Goal: Information Seeking & Learning: Find specific fact

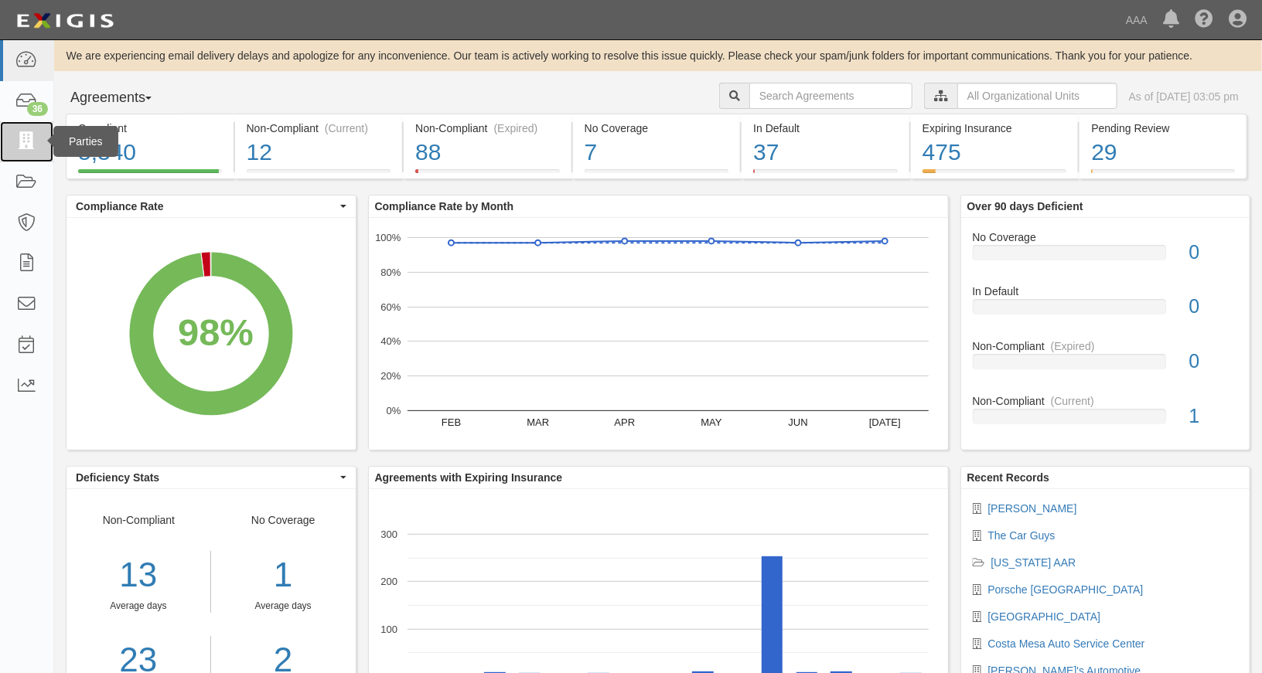
click at [31, 135] on icon at bounding box center [26, 142] width 22 height 18
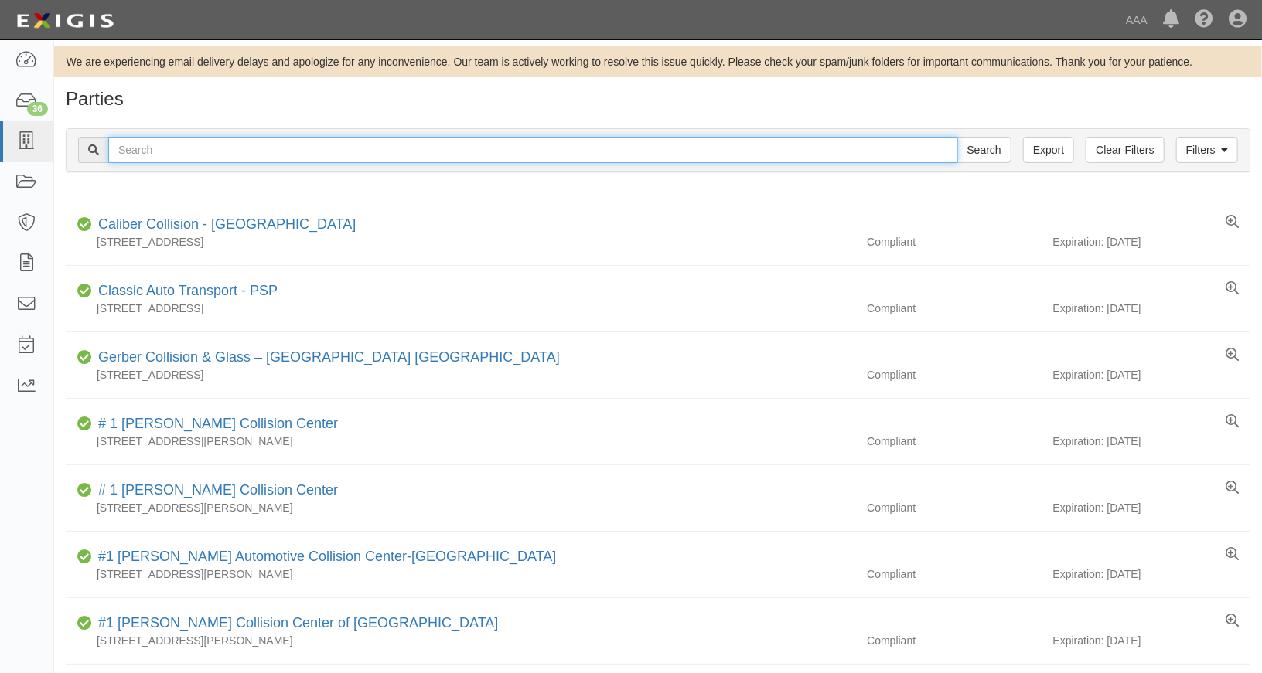
click at [229, 147] on input "text" at bounding box center [533, 150] width 850 height 26
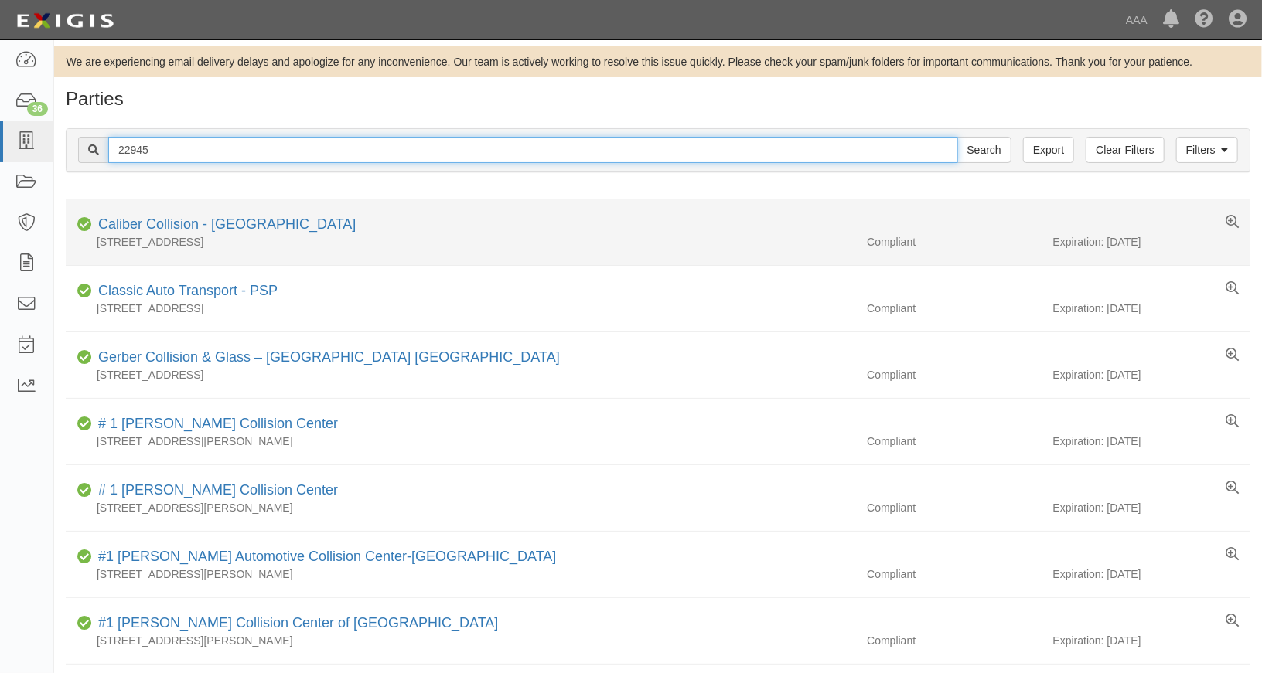
type input "22945"
click at [957, 137] on input "Search" at bounding box center [984, 150] width 54 height 26
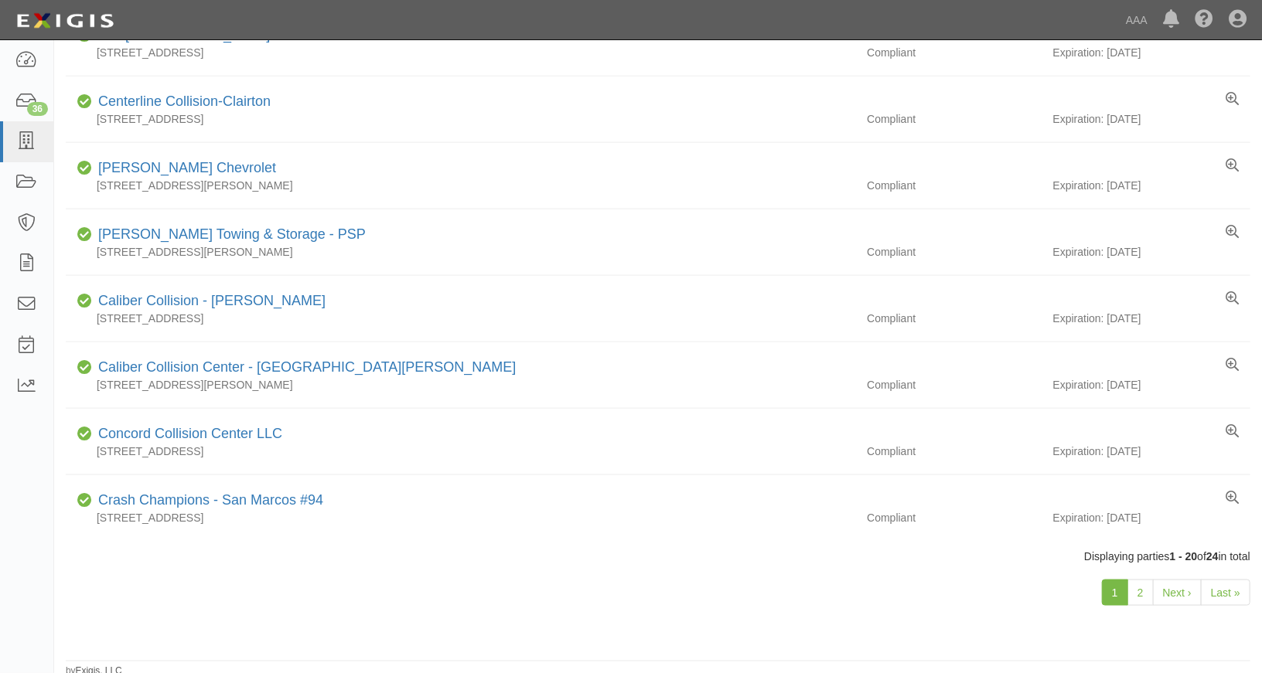
scroll to position [991, 0]
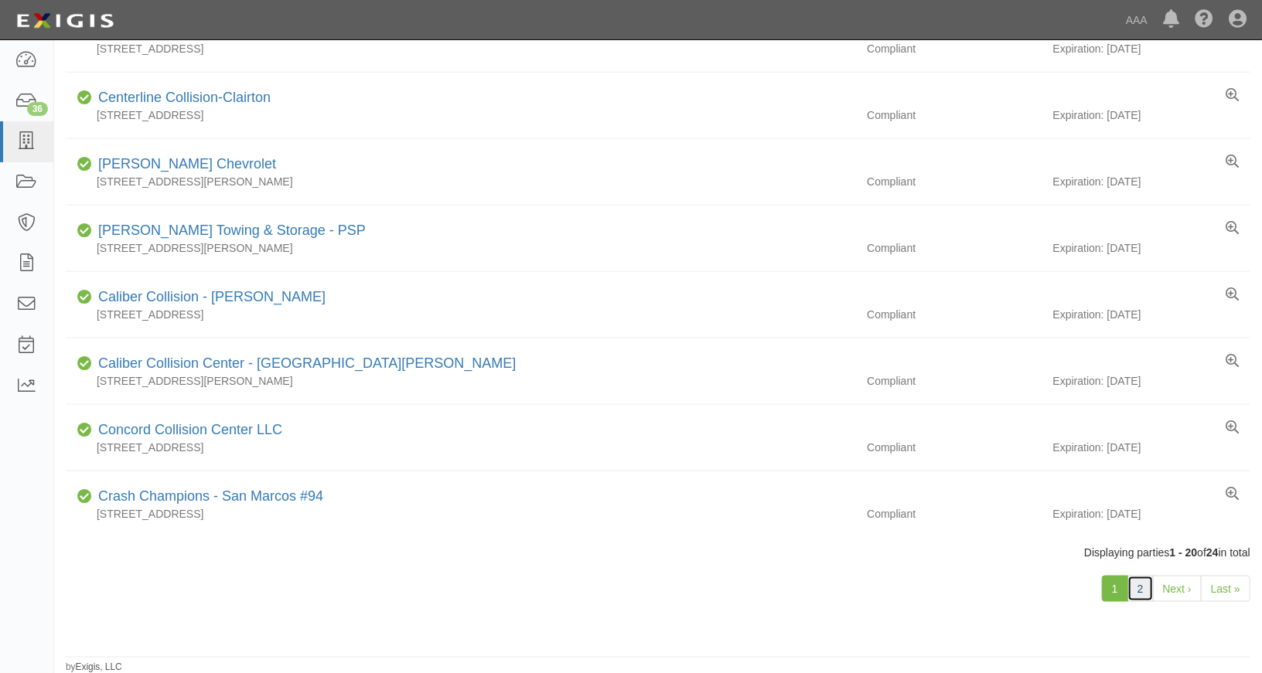
click at [1139, 586] on link "2" at bounding box center [1140, 589] width 26 height 26
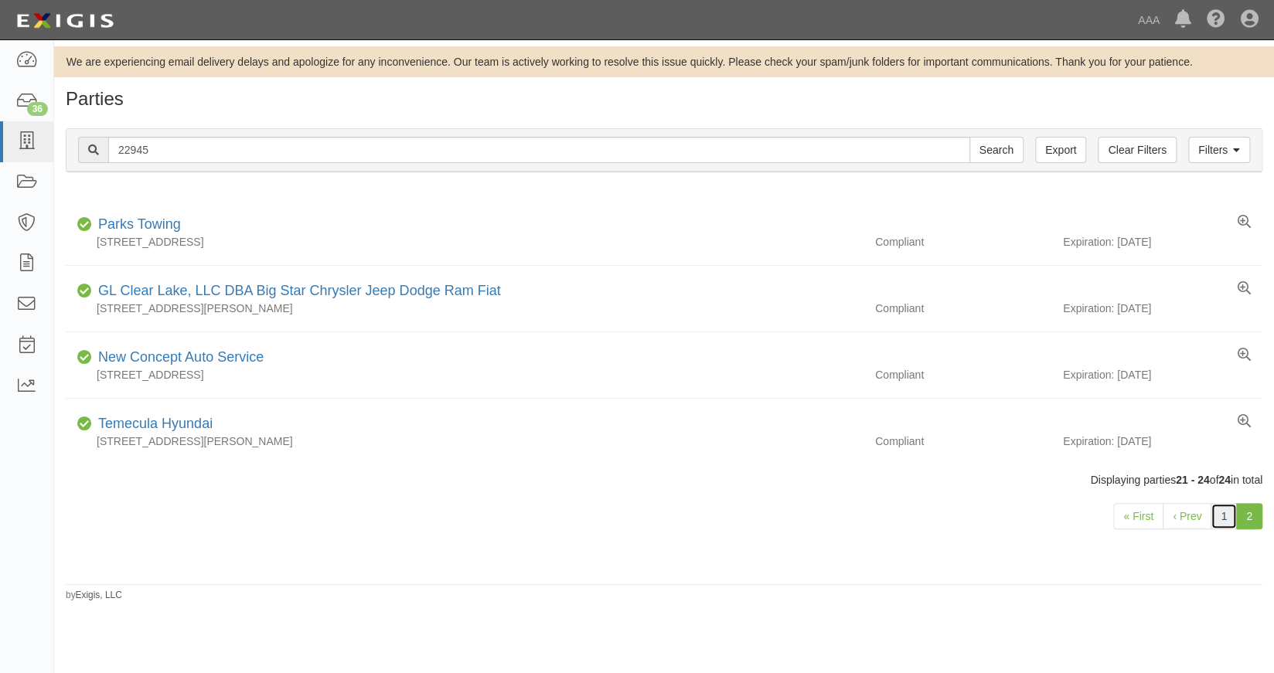
click at [1225, 517] on link "1" at bounding box center [1224, 516] width 26 height 26
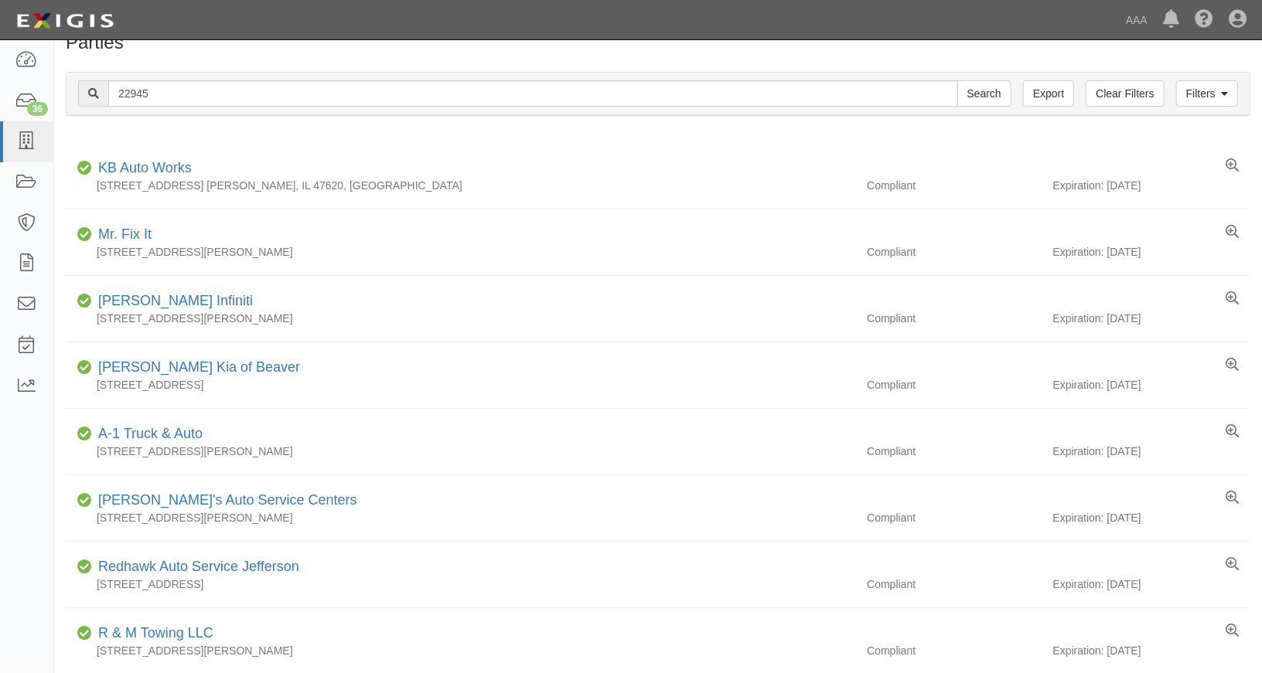
scroll to position [9, 0]
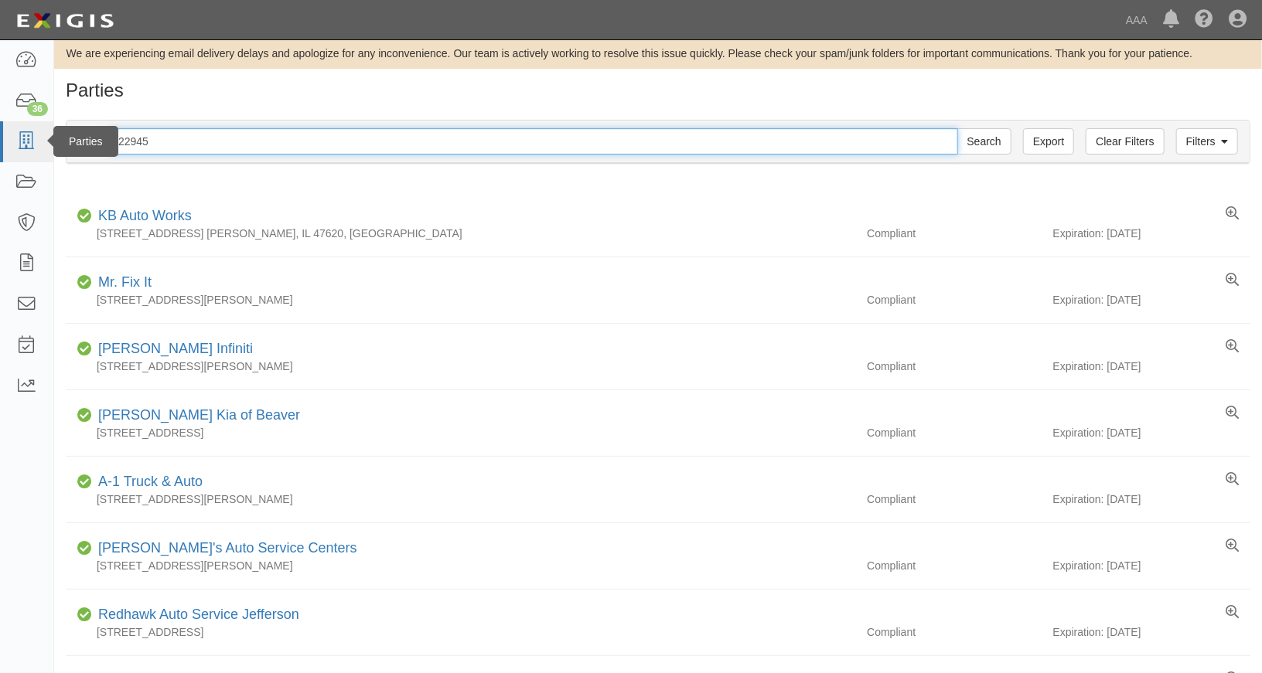
drag, startPoint x: 60, startPoint y: 127, endPoint x: 46, endPoint y: 127, distance: 13.9
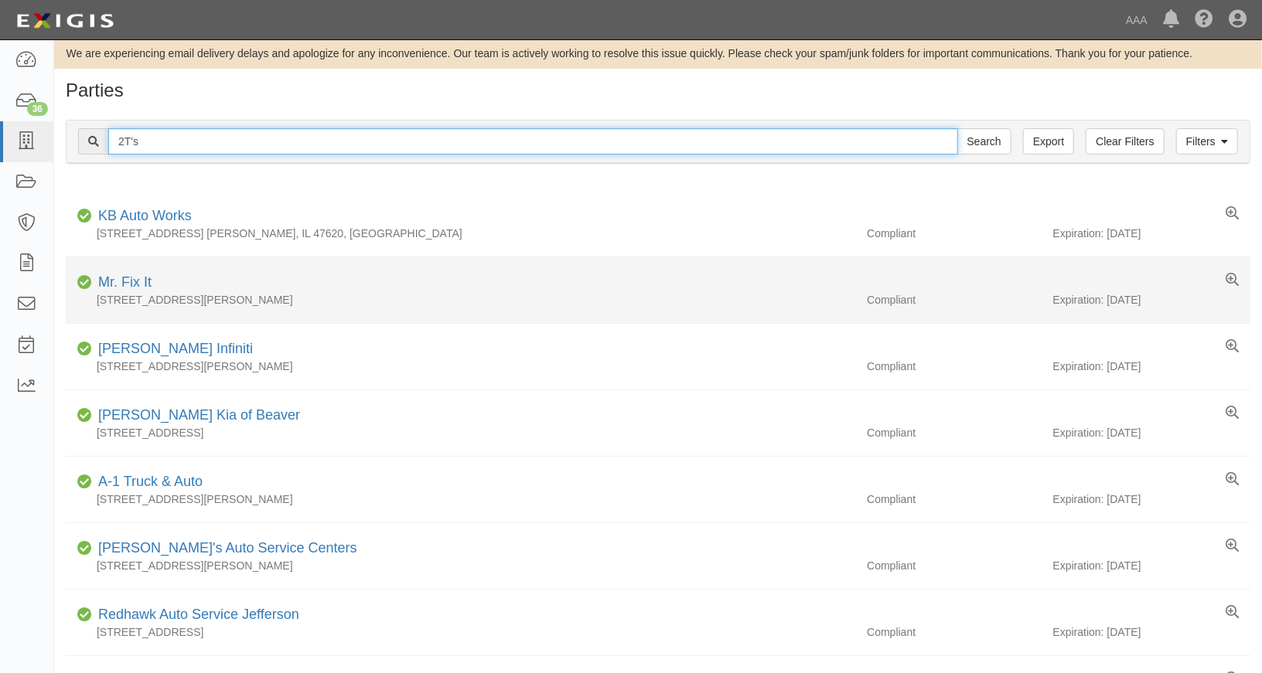
type input "2T's"
click at [957, 128] on input "Search" at bounding box center [984, 141] width 54 height 26
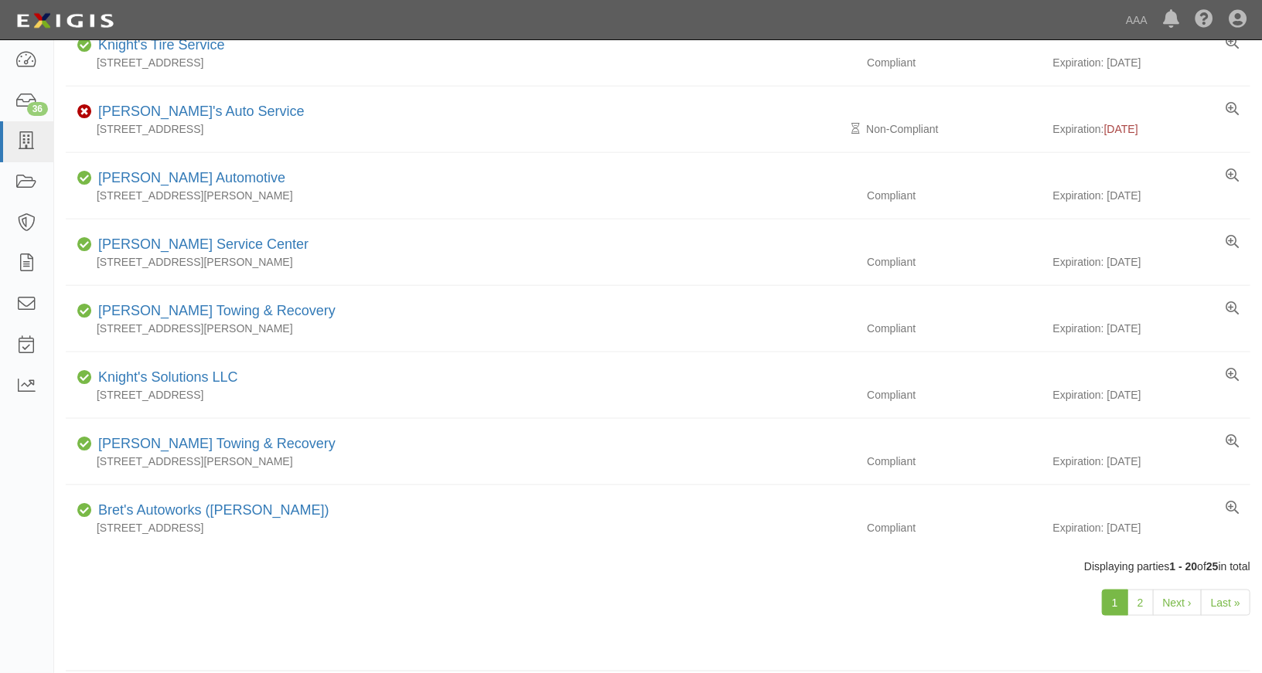
scroll to position [991, 0]
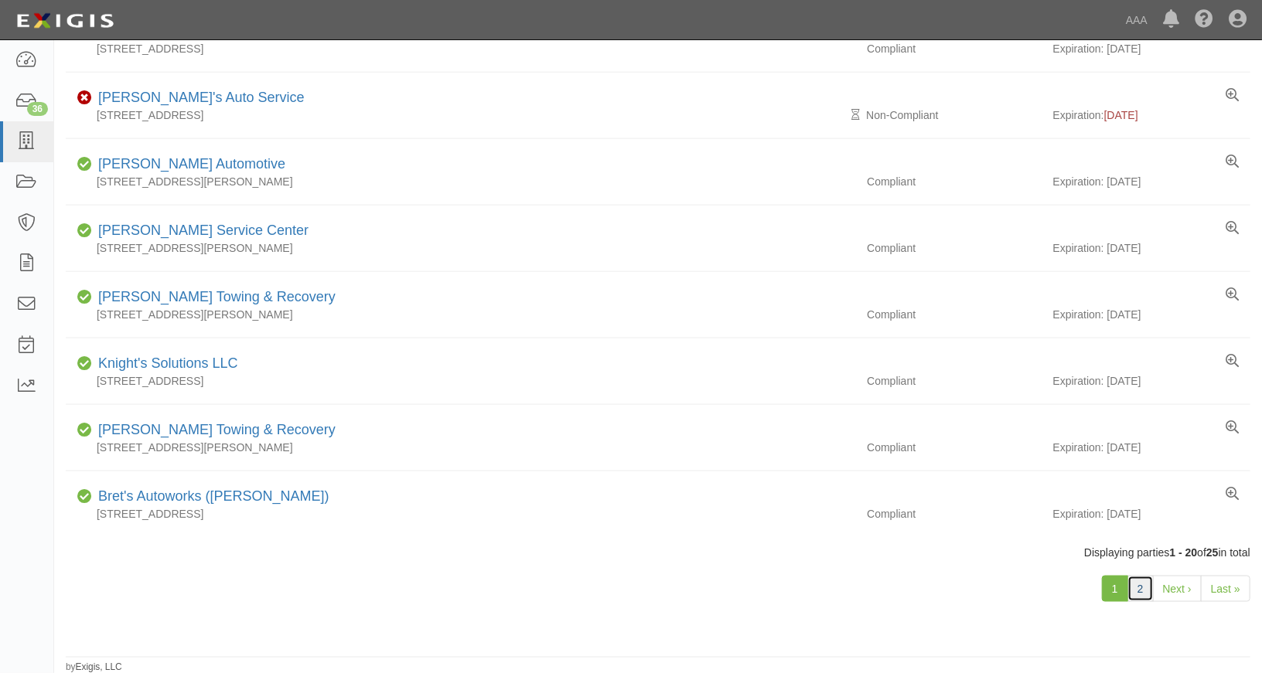
click at [1144, 584] on link "2" at bounding box center [1140, 589] width 26 height 26
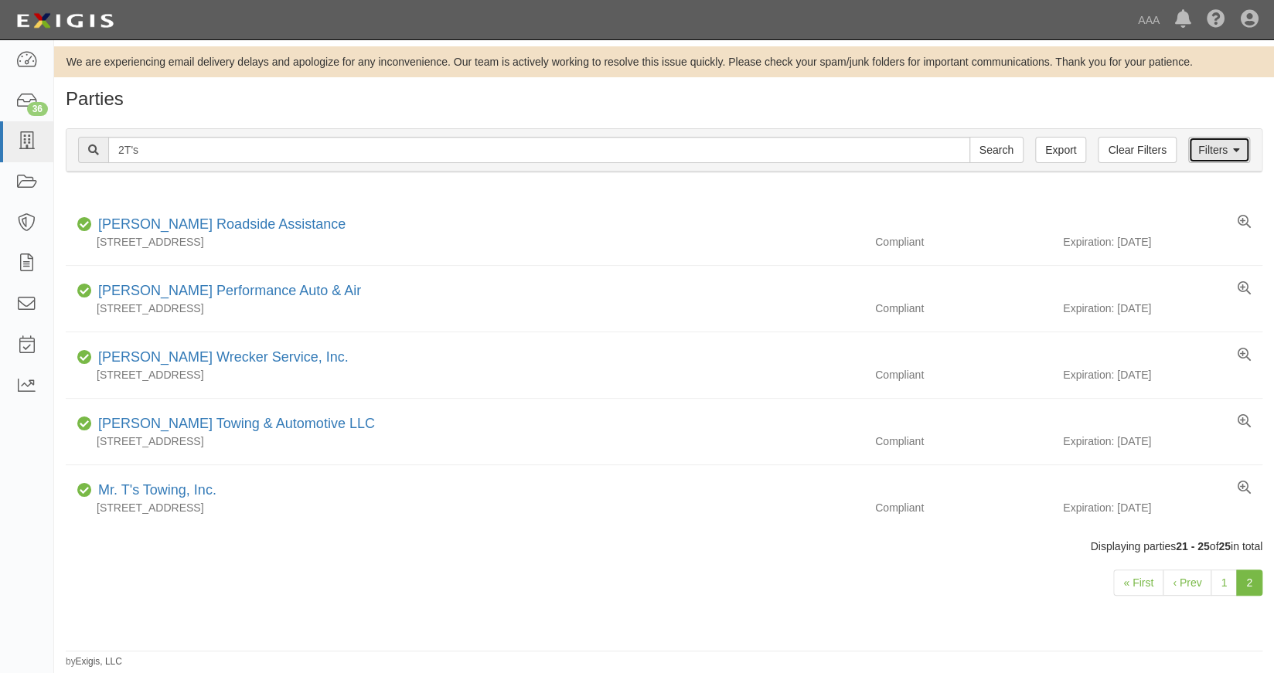
click at [1223, 149] on link "Filters" at bounding box center [1219, 150] width 62 height 26
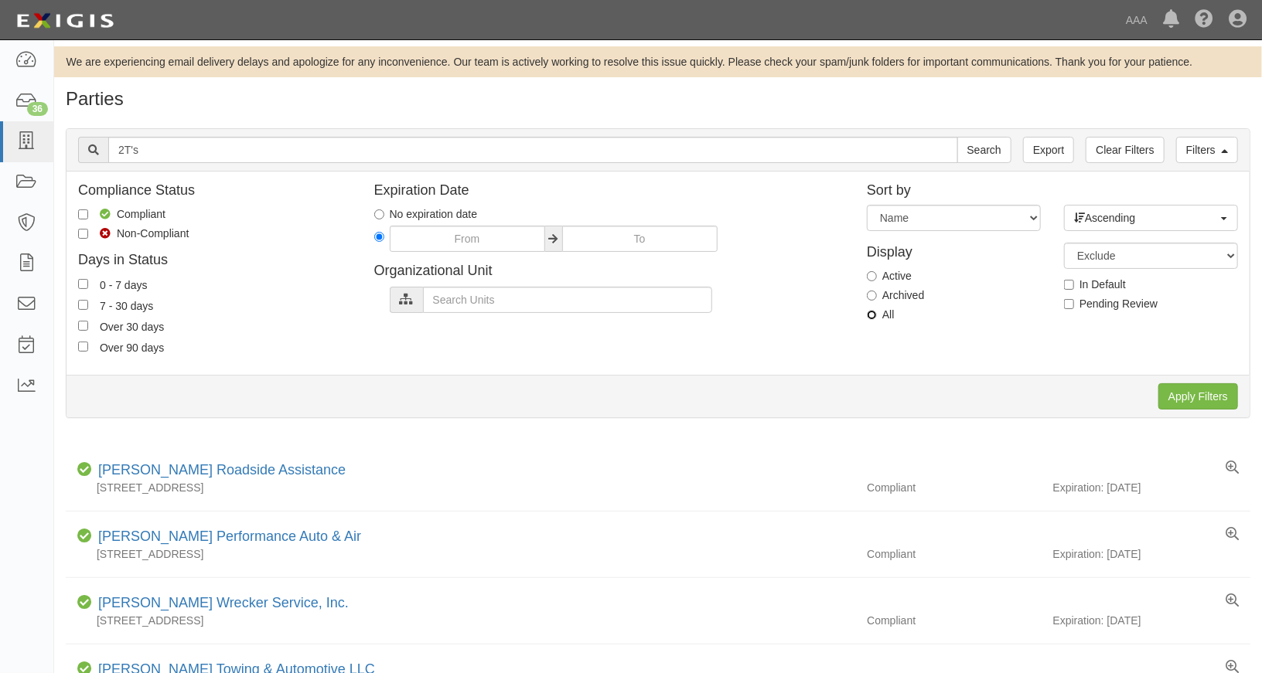
click at [868, 316] on input "All" at bounding box center [872, 315] width 10 height 10
radio input "true"
click at [987, 152] on input "Search" at bounding box center [984, 150] width 54 height 26
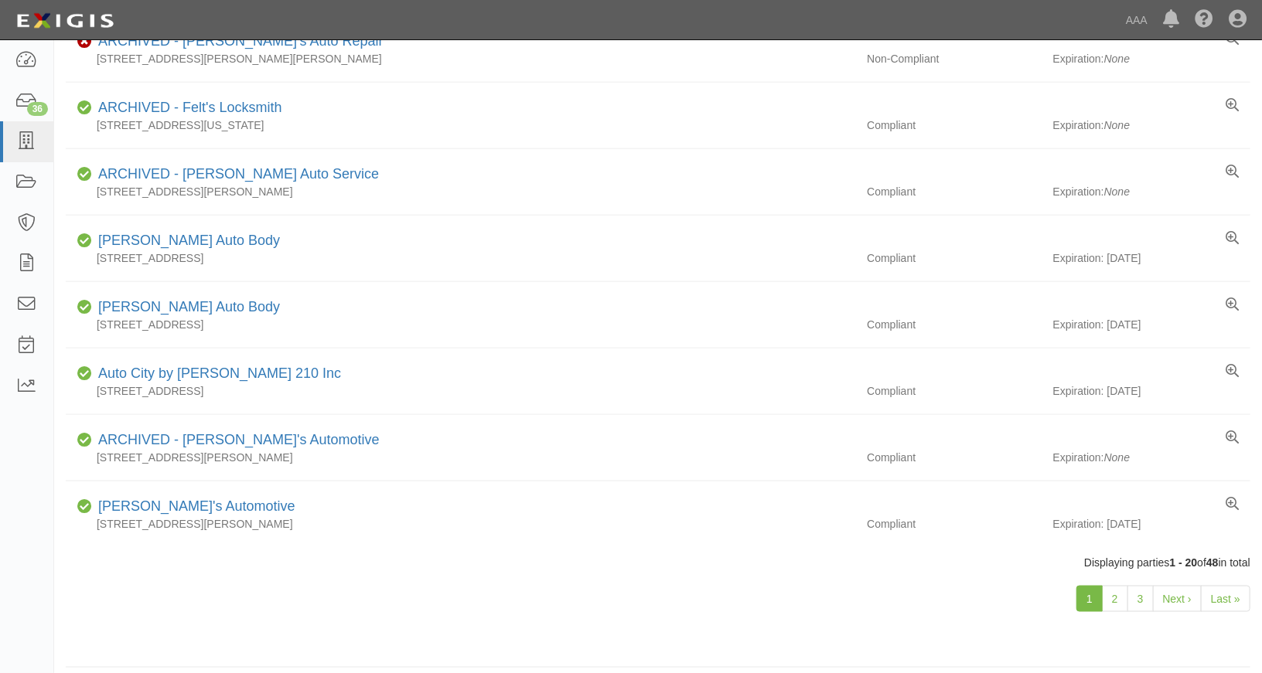
scroll to position [991, 0]
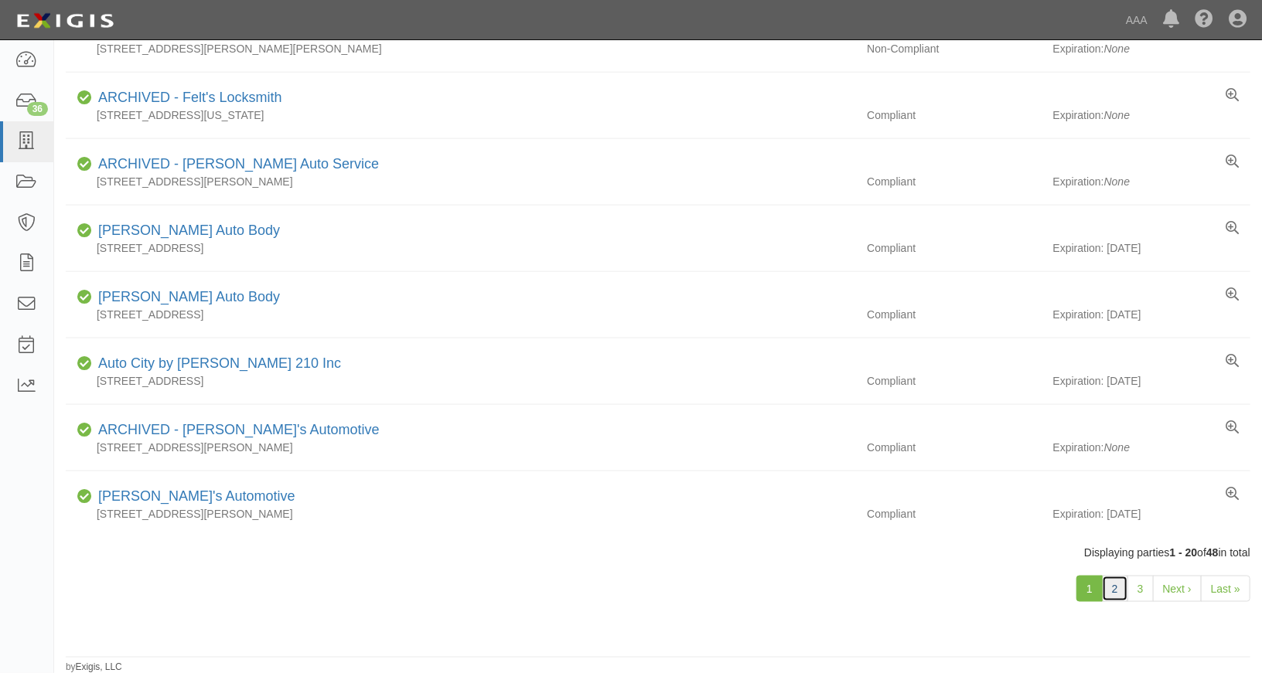
click at [1112, 590] on link "2" at bounding box center [1115, 589] width 26 height 26
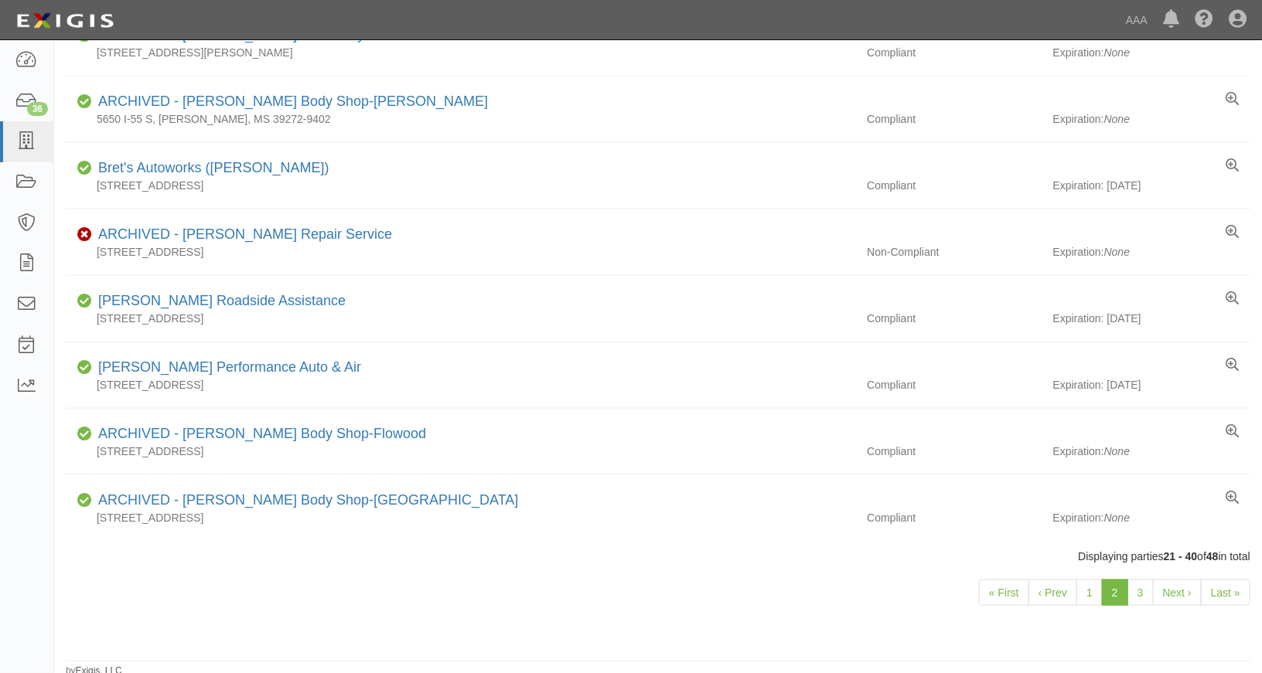
scroll to position [991, 0]
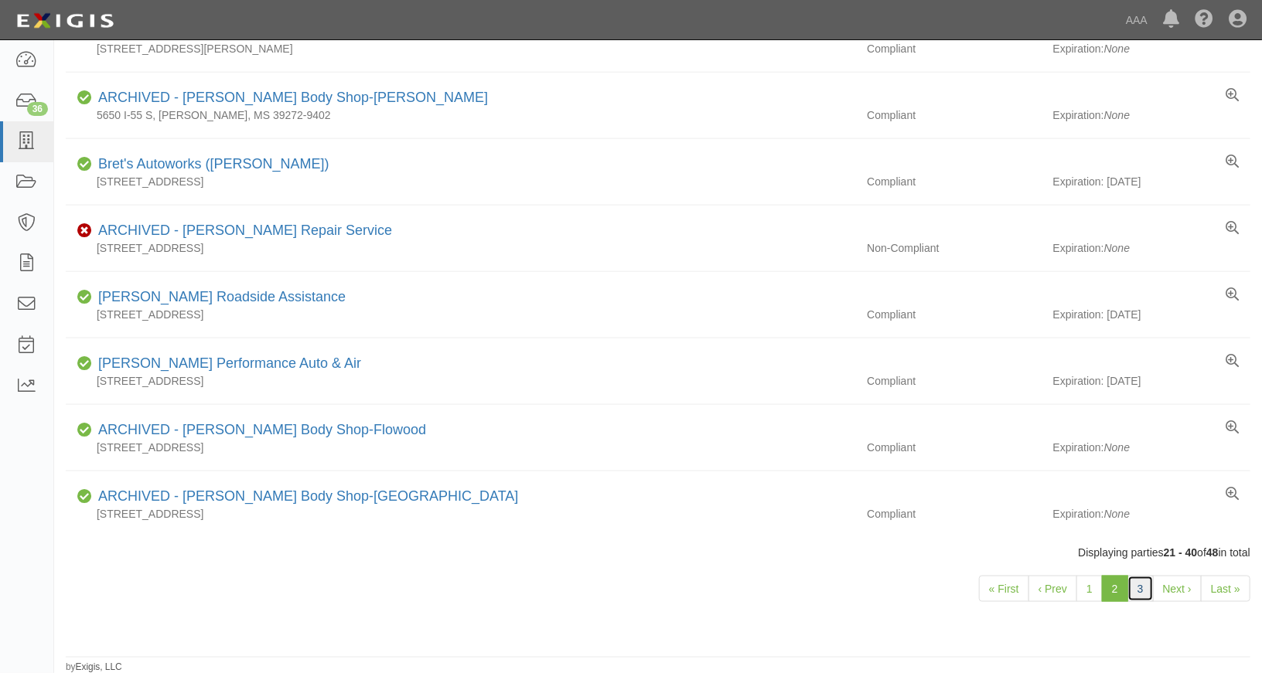
click at [1140, 587] on link "3" at bounding box center [1140, 589] width 26 height 26
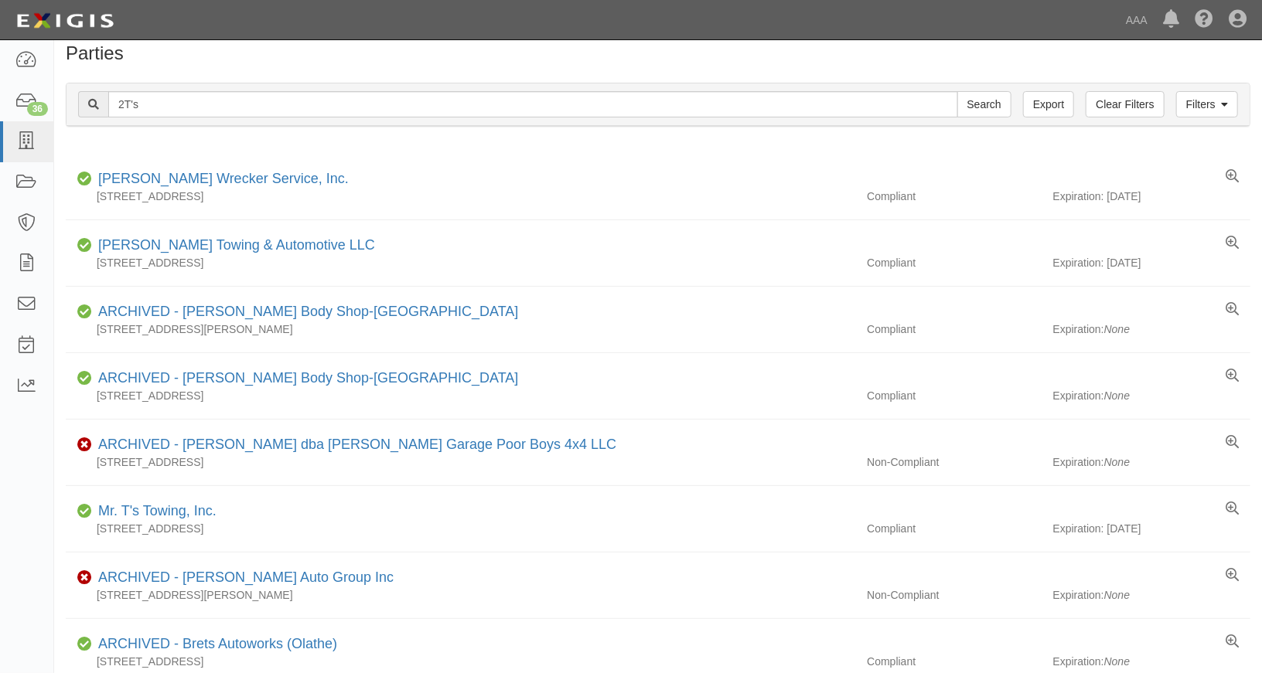
scroll to position [38, 0]
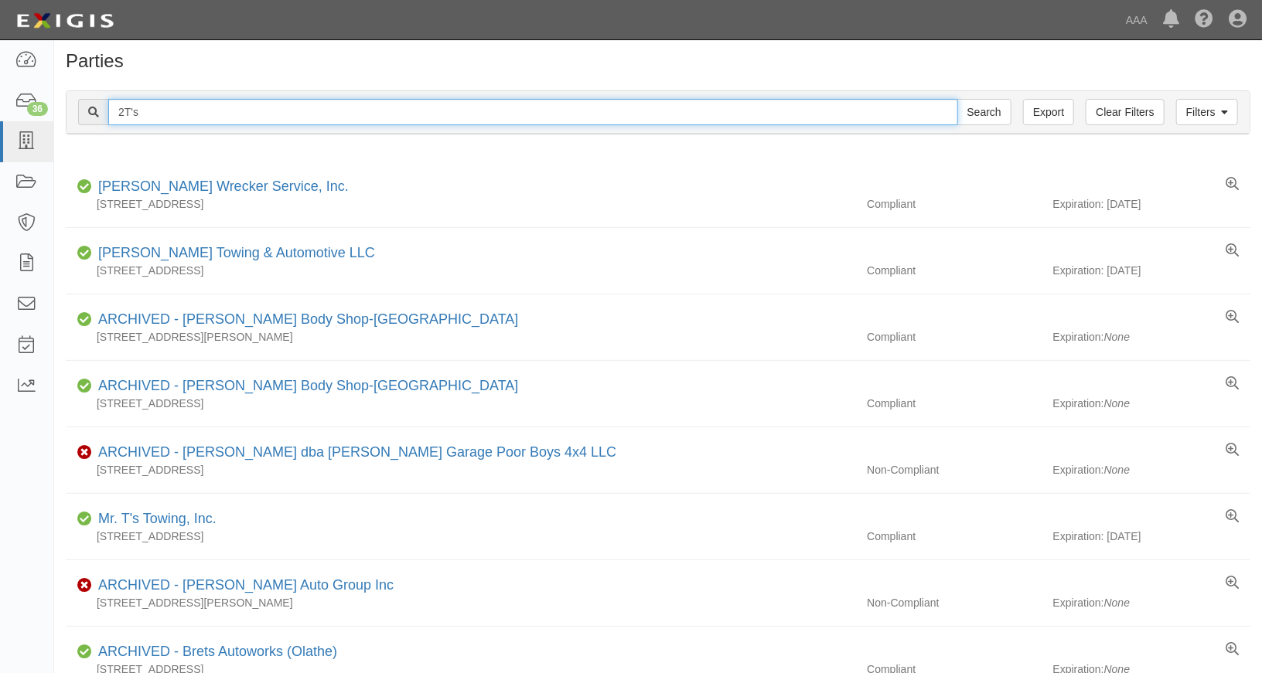
drag, startPoint x: 176, startPoint y: 114, endPoint x: 87, endPoint y: 100, distance: 90.0
click at [83, 100] on div "2T's Search" at bounding box center [544, 112] width 933 height 26
type input "Ford Industrial"
click at [957, 99] on input "Search" at bounding box center [984, 112] width 54 height 26
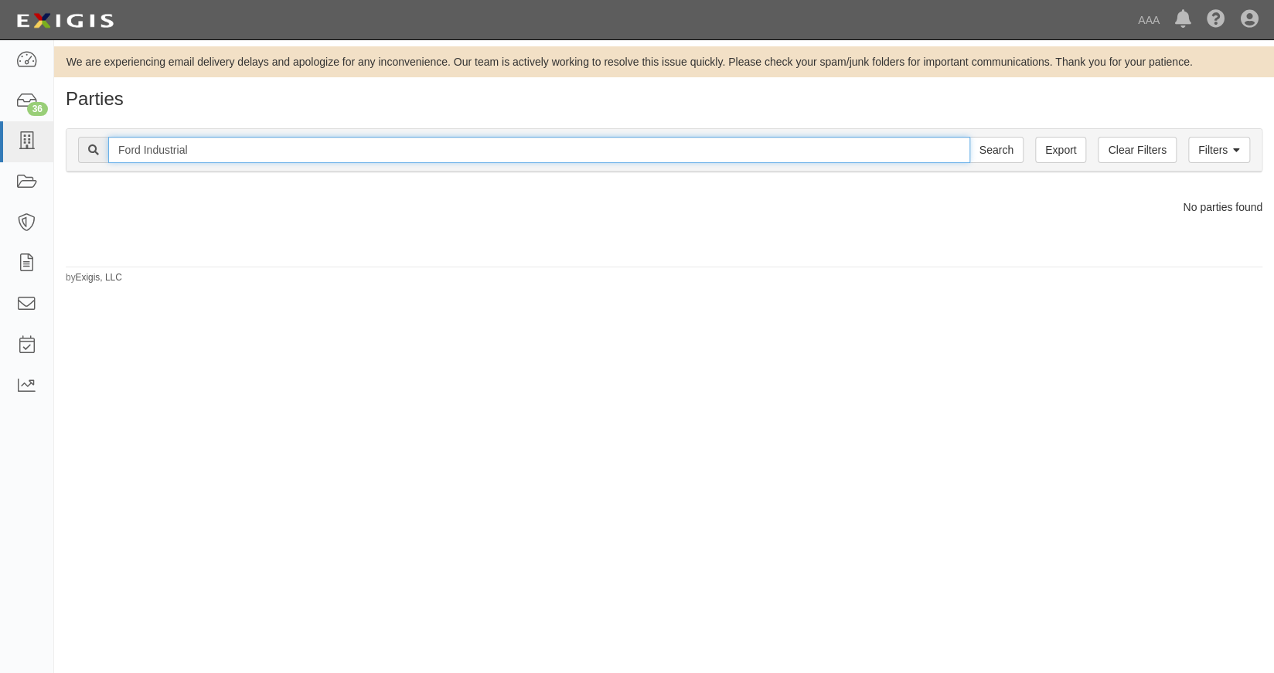
drag, startPoint x: 175, startPoint y: 137, endPoint x: 206, endPoint y: 186, distance: 58.1
click at [43, 135] on body "Toggle navigation Dashboard 36 Inbox Parties Agreements Coverages Documents Mes…" at bounding box center [637, 326] width 1274 height 652
type input "2 T"
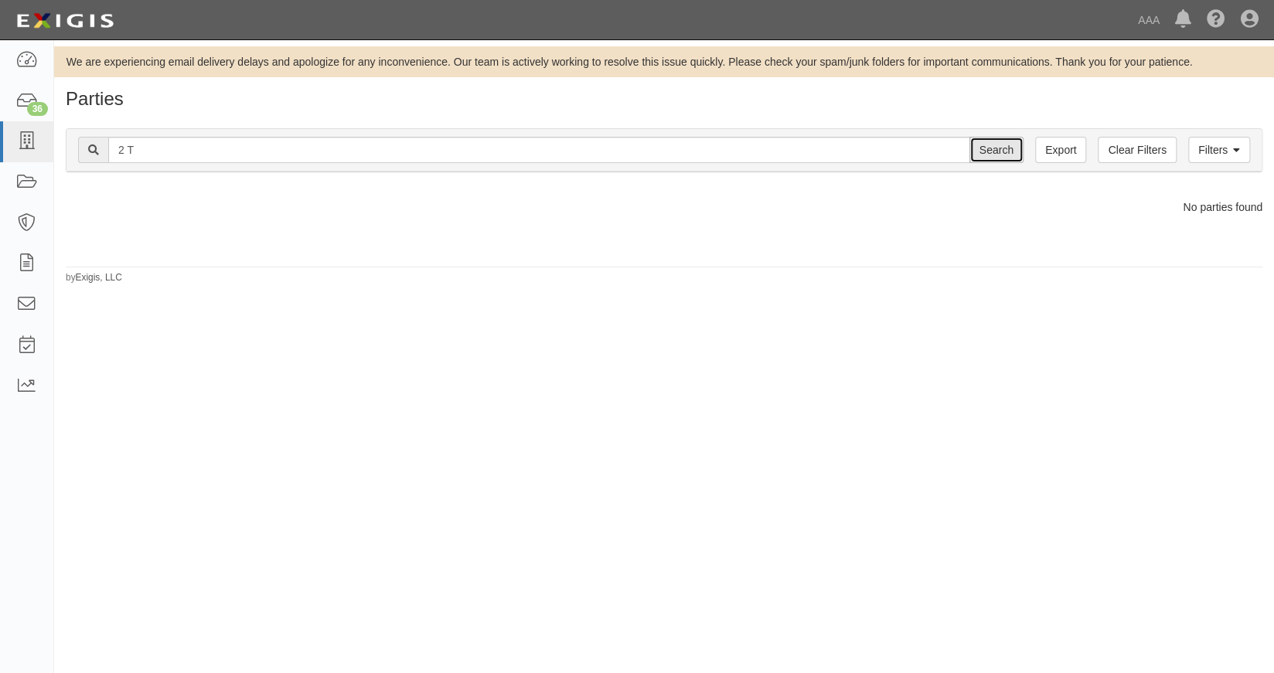
click at [996, 158] on input "Search" at bounding box center [996, 150] width 54 height 26
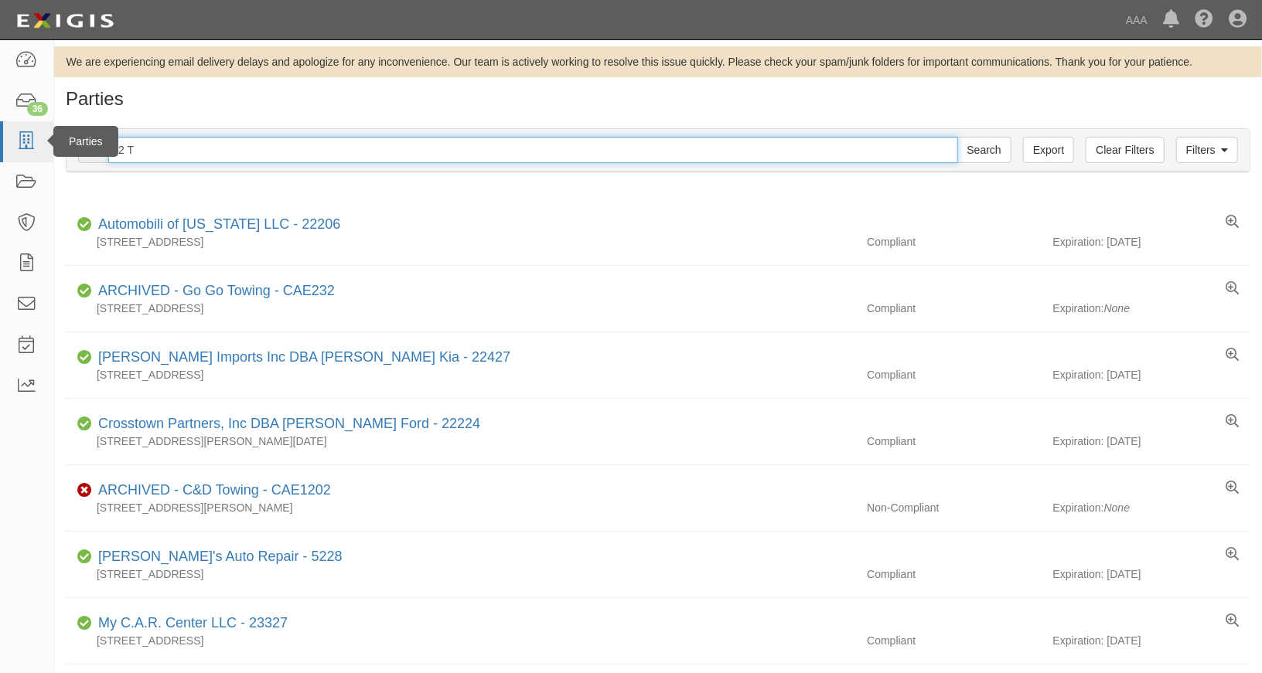
drag, startPoint x: 145, startPoint y: 150, endPoint x: 26, endPoint y: 141, distance: 120.1
type input "22945"
click at [957, 137] on input "Search" at bounding box center [984, 150] width 54 height 26
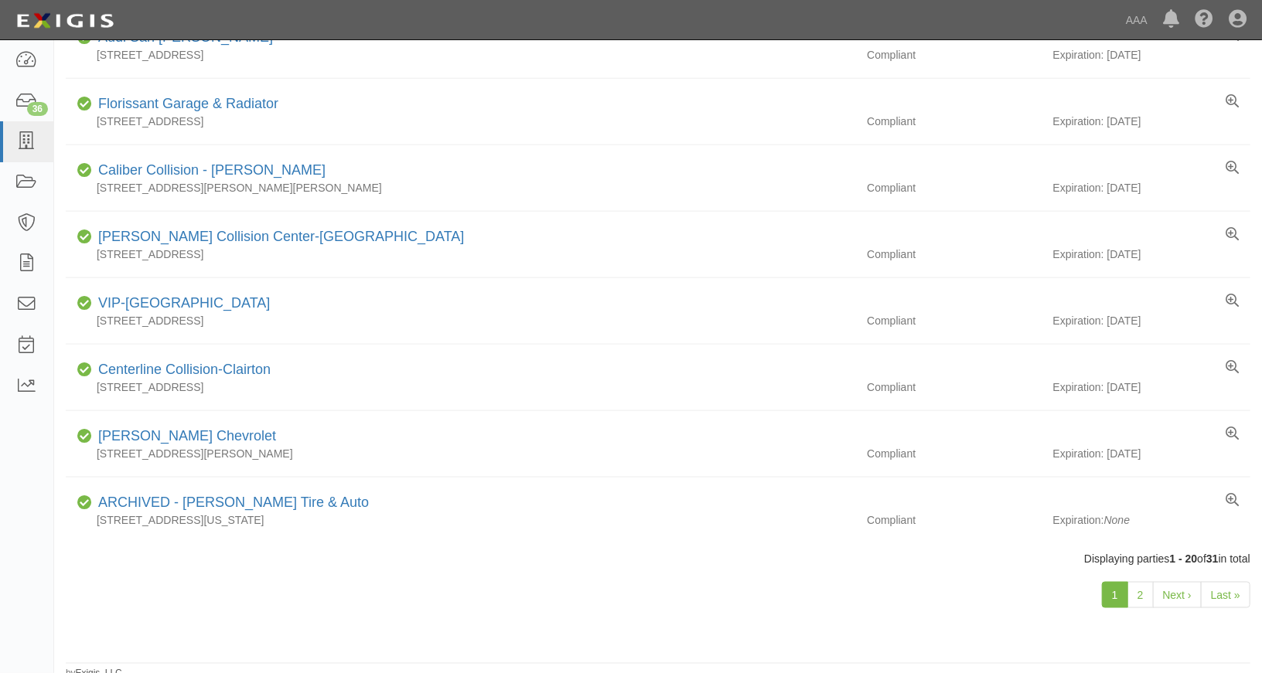
scroll to position [991, 0]
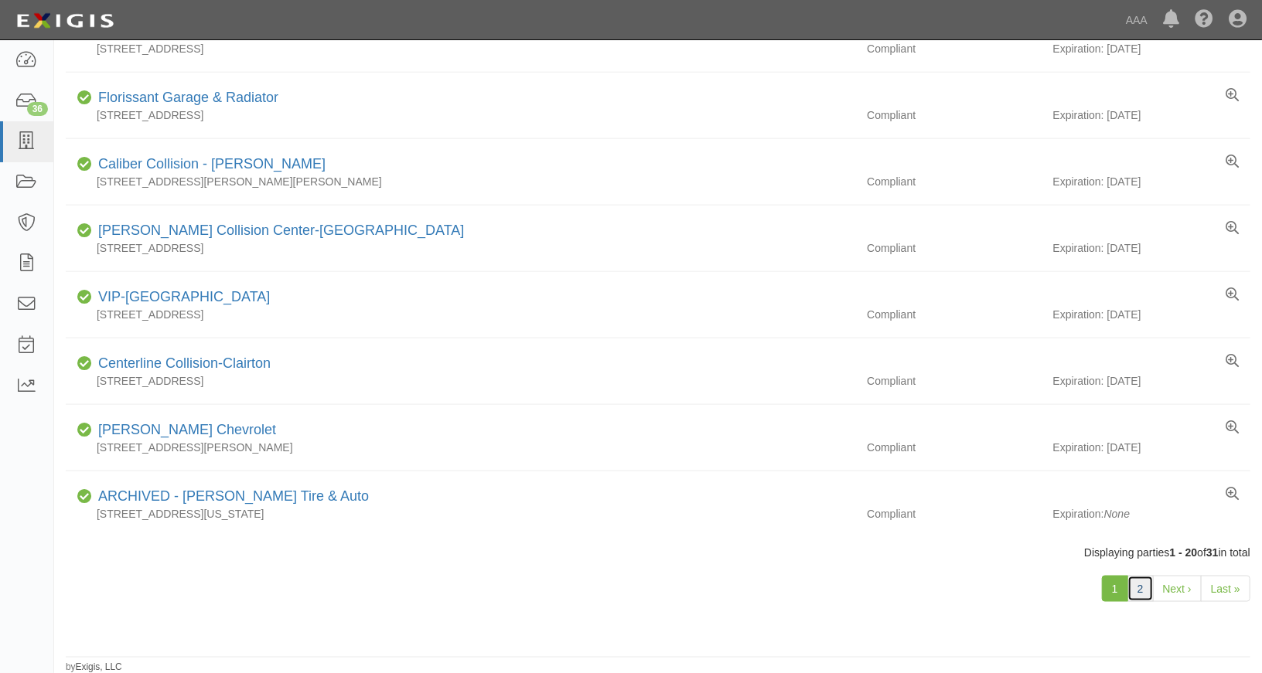
click at [1141, 588] on link "2" at bounding box center [1140, 589] width 26 height 26
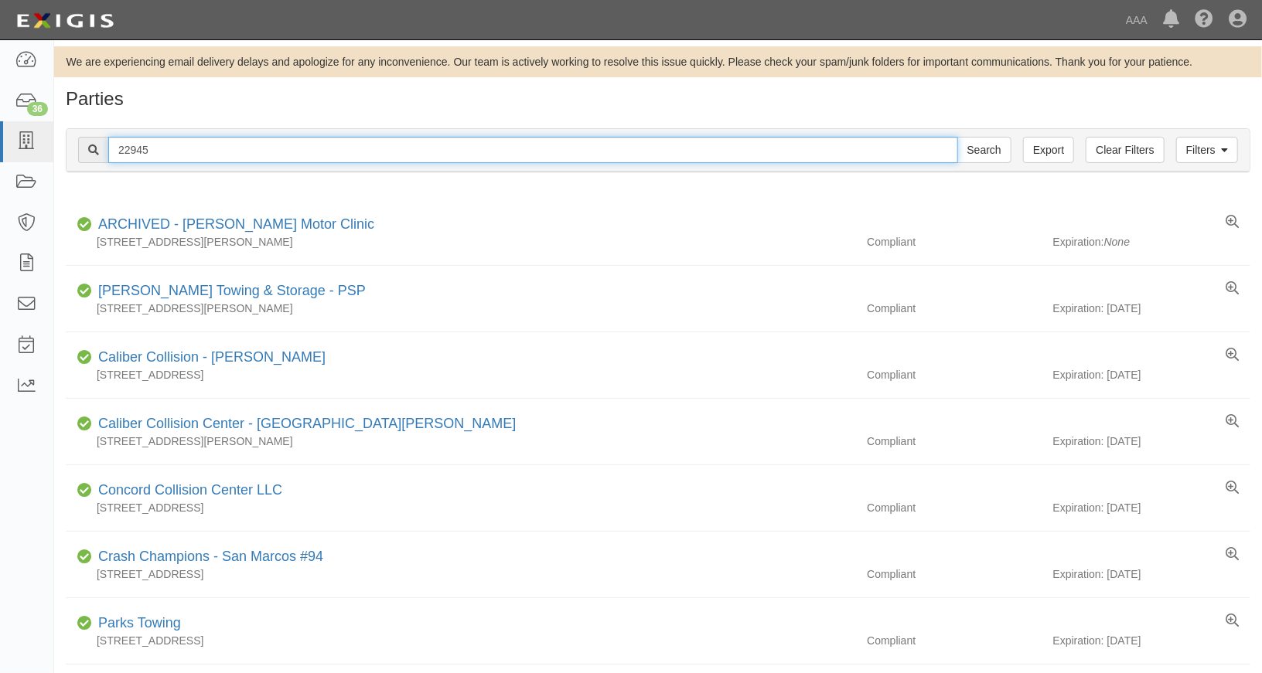
drag, startPoint x: 178, startPoint y: 157, endPoint x: 95, endPoint y: 147, distance: 83.3
click at [98, 148] on div "22945 Search" at bounding box center [544, 150] width 933 height 26
type input "[PERSON_NAME]'s auto service"
click at [957, 137] on input "Search" at bounding box center [984, 150] width 54 height 26
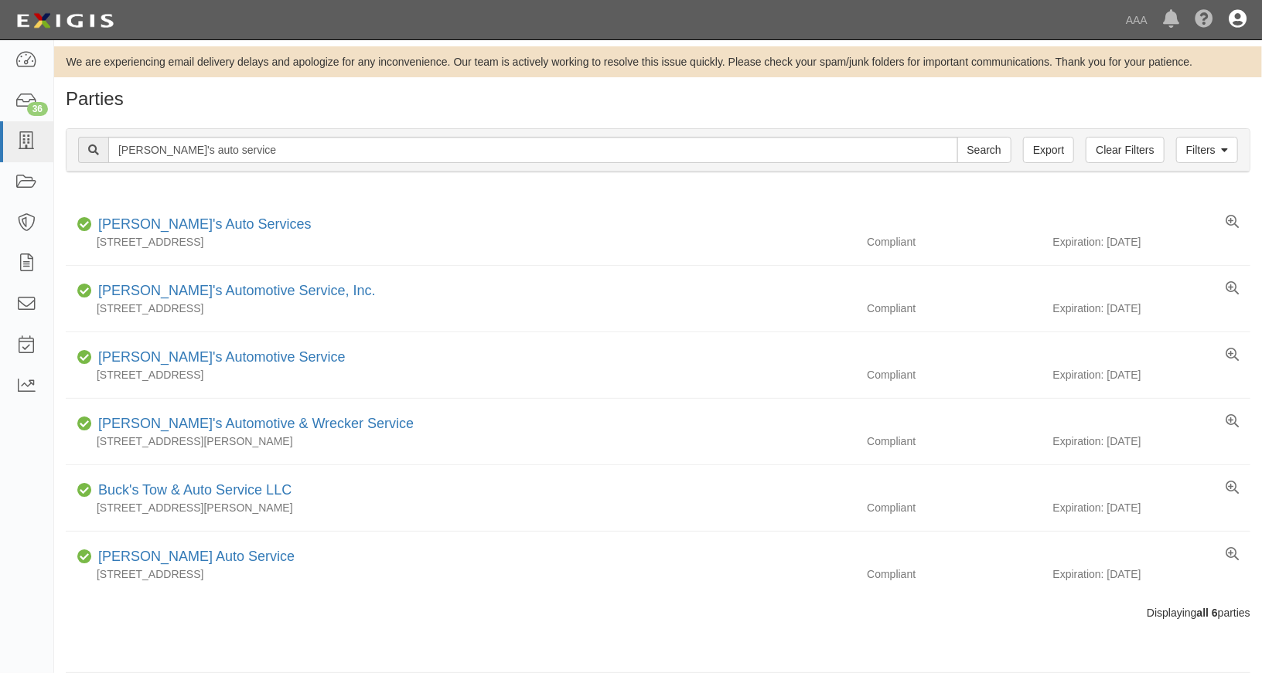
click at [1234, 21] on icon at bounding box center [1237, 20] width 18 height 19
click at [1158, 90] on link "Sign Out" at bounding box center [1192, 90] width 122 height 31
